Goal: Download file/media

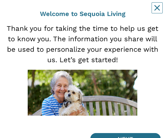
scroll to position [84, 0]
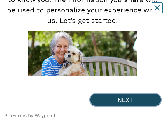
click at [126, 11] on button "NEXT" at bounding box center [125, 100] width 70 height 12
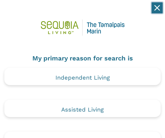
click at [155, 8] on icon "Close" at bounding box center [157, 8] width 6 height 6
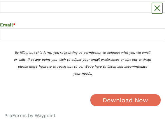
scroll to position [139, 0]
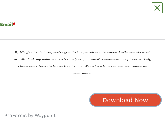
click at [134, 97] on button "Download Now" at bounding box center [125, 100] width 70 height 12
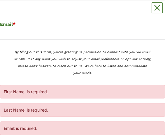
click at [32, 91] on div "First Name: is required." at bounding box center [82, 92] width 165 height 14
click at [50, 89] on div "First Name: is required." at bounding box center [82, 92] width 165 height 14
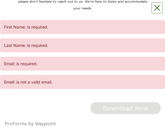
scroll to position [212, 0]
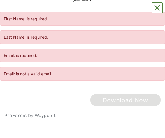
click at [34, 74] on div "Email: is not a valid email." at bounding box center [82, 74] width 165 height 14
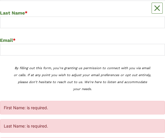
scroll to position [122, 0]
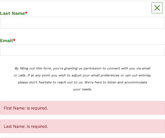
click at [22, 106] on div "First Name: is required." at bounding box center [82, 108] width 165 height 14
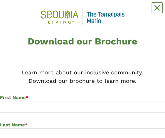
scroll to position [14, 0]
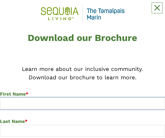
click at [16, 105] on input at bounding box center [82, 104] width 165 height 12
type input "[PERSON_NAME]"
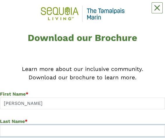
click at [15, 131] on input at bounding box center [82, 131] width 165 height 12
type input "[PERSON_NAME]"
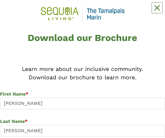
type input "[PERSON_NAME][EMAIL_ADDRESS][PERSON_NAME][DOMAIN_NAME]"
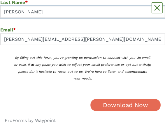
scroll to position [138, 0]
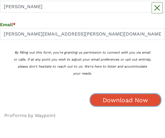
click at [132, 99] on button "Download Now" at bounding box center [125, 100] width 70 height 12
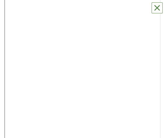
scroll to position [113, 0]
